Goal: Task Accomplishment & Management: Use online tool/utility

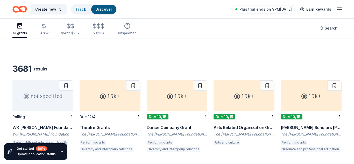
scroll to position [483, 0]
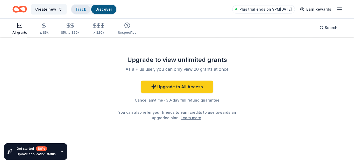
click at [79, 9] on link "Track" at bounding box center [80, 9] width 11 height 4
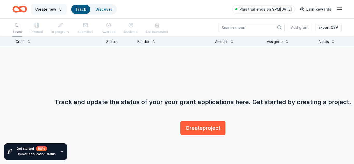
click at [44, 11] on span "Create new" at bounding box center [45, 9] width 21 height 6
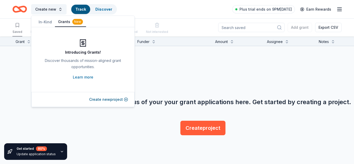
click at [45, 22] on button "In-Kind" at bounding box center [45, 21] width 19 height 9
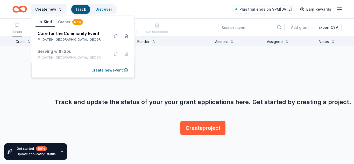
click at [74, 22] on div "New" at bounding box center [77, 22] width 11 height 6
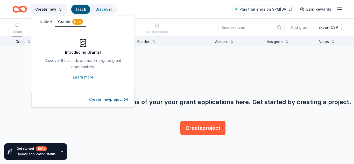
click at [20, 41] on div "Grant" at bounding box center [20, 42] width 9 height 6
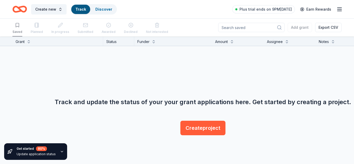
click at [19, 33] on div "Saved" at bounding box center [17, 28] width 10 height 16
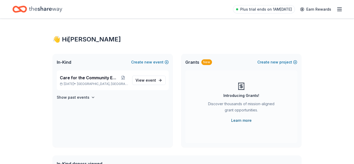
click at [246, 121] on link "Learn more" at bounding box center [241, 120] width 20 height 6
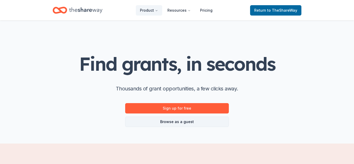
click at [178, 122] on link "Browse as a guest" at bounding box center [177, 122] width 104 height 10
click at [178, 123] on link "Browse as a guest" at bounding box center [177, 122] width 104 height 10
